Goal: Information Seeking & Learning: Learn about a topic

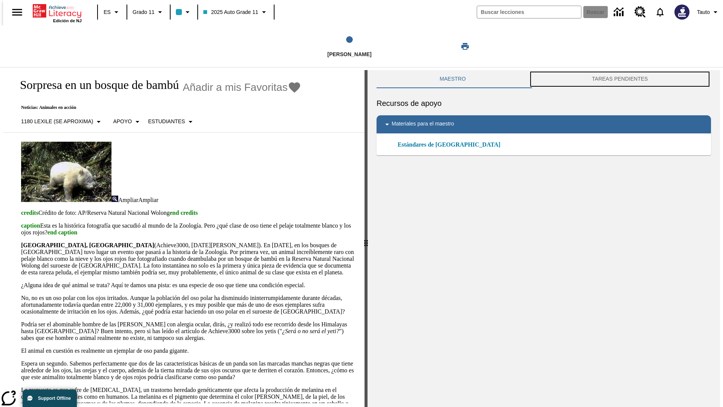
click at [622, 79] on button "TAREAS PENDIENTES" at bounding box center [620, 79] width 182 height 18
